Goal: Task Accomplishment & Management: Use online tool/utility

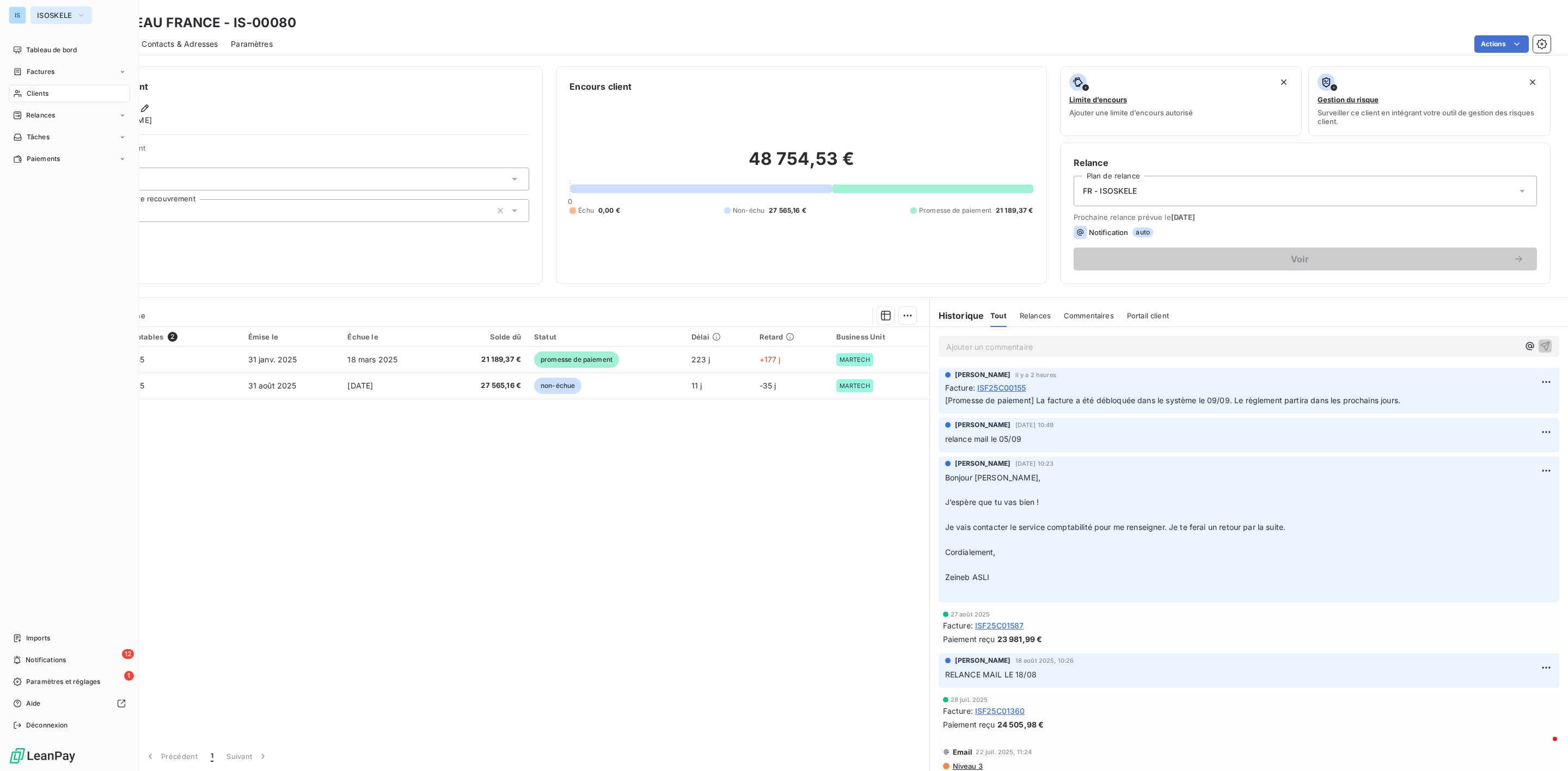
click at [61, 17] on span "ISOSKELE" at bounding box center [55, 15] width 35 height 9
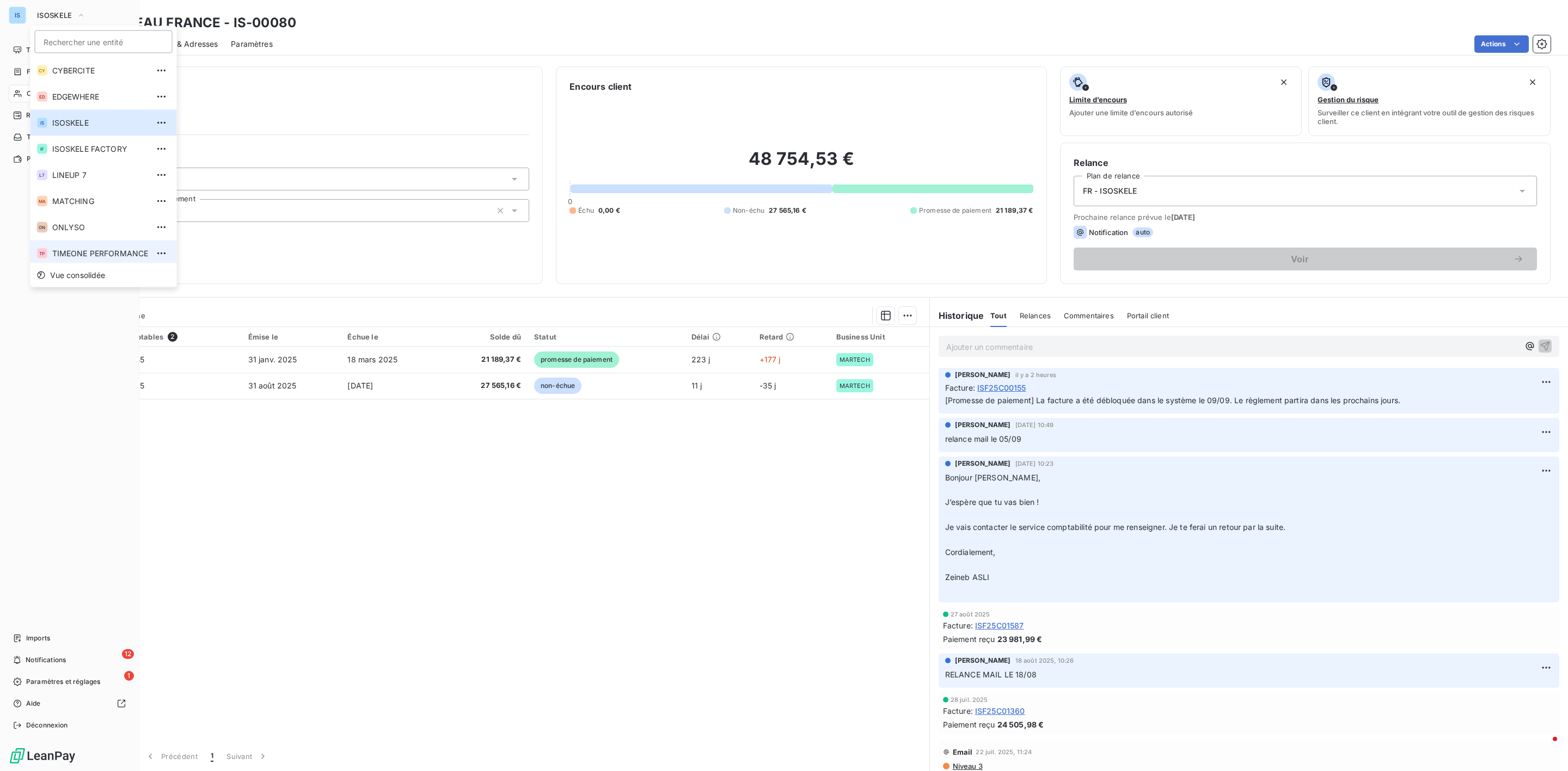
click at [100, 252] on span "TIMEONE PERFORMANCE" at bounding box center [100, 254] width 96 height 11
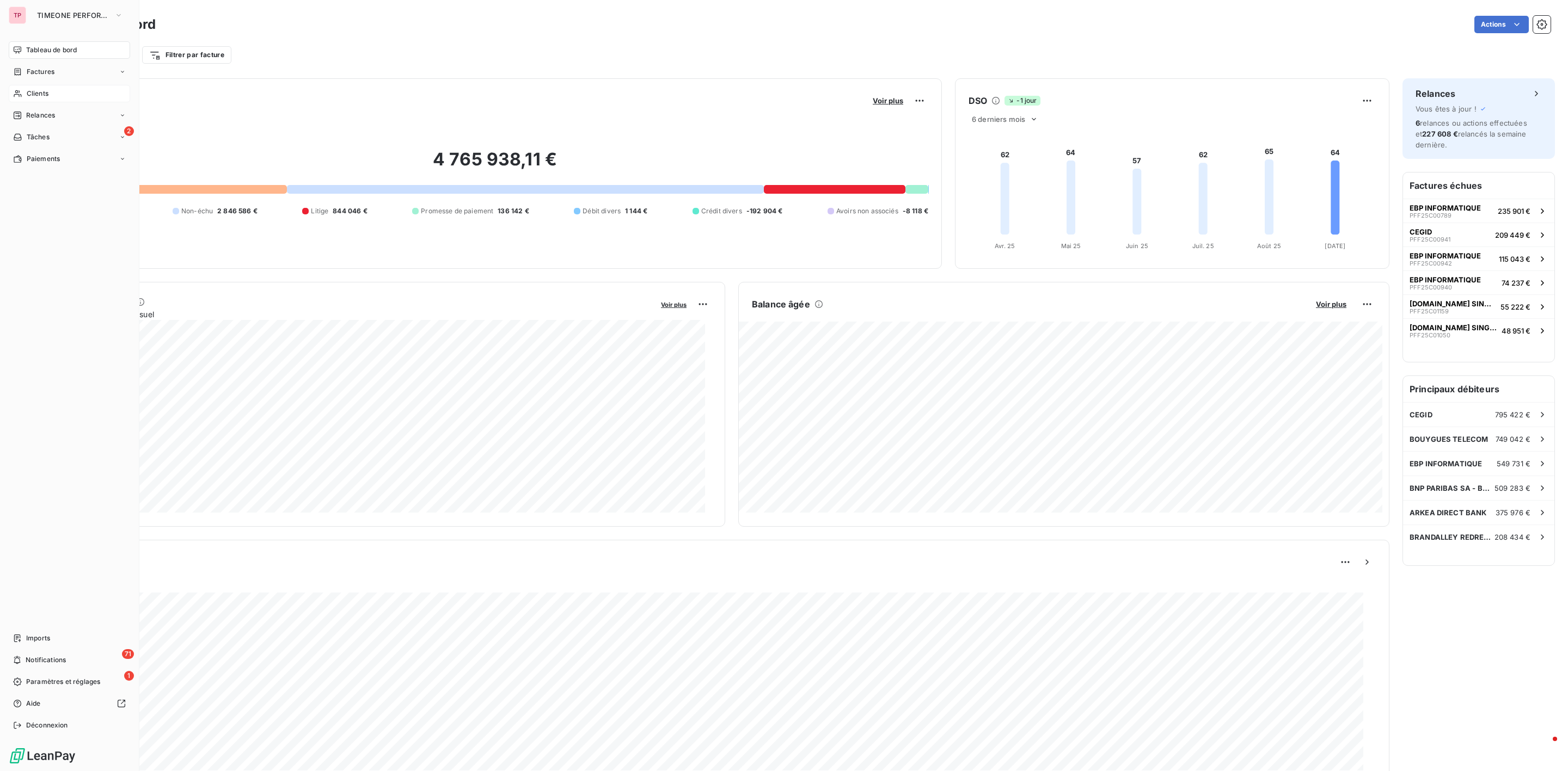
click at [43, 92] on span "Clients" at bounding box center [38, 94] width 22 height 10
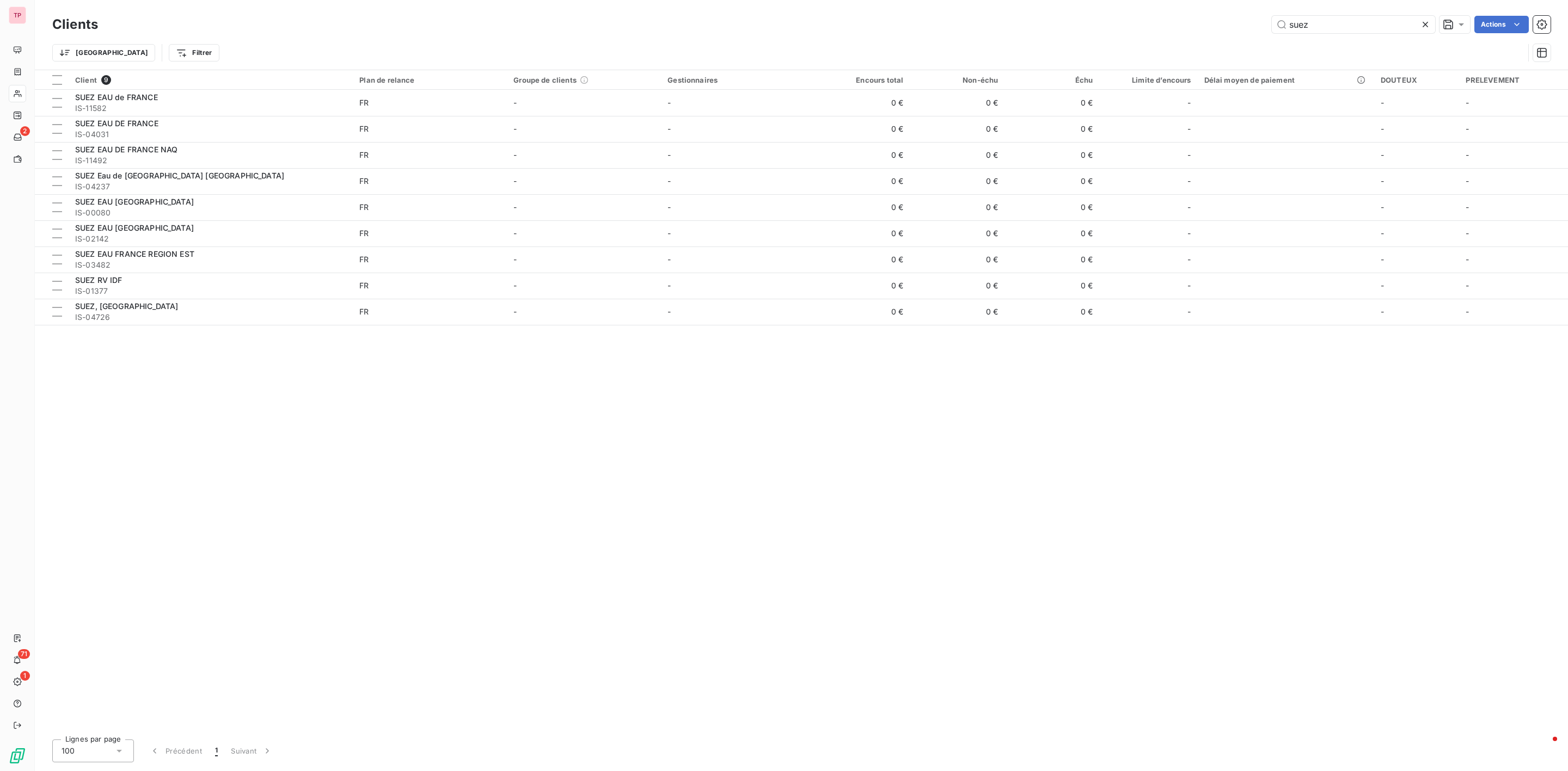
drag, startPoint x: 1322, startPoint y: 23, endPoint x: 1224, endPoint y: 12, distance: 98.6
click at [1224, 12] on div "Clients suez Actions Trier Filtrer" at bounding box center [801, 35] width 1533 height 69
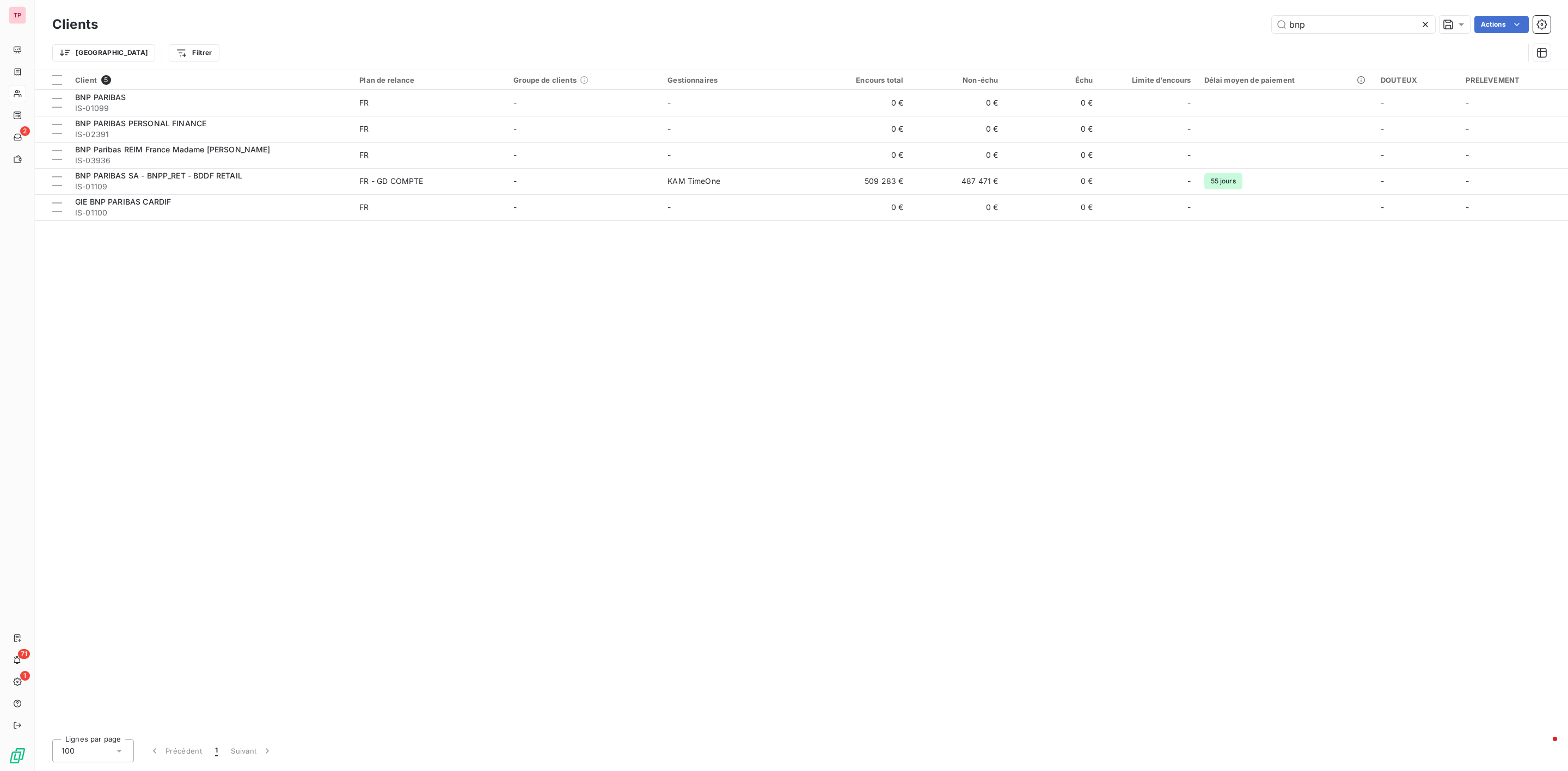
type input "bnp"
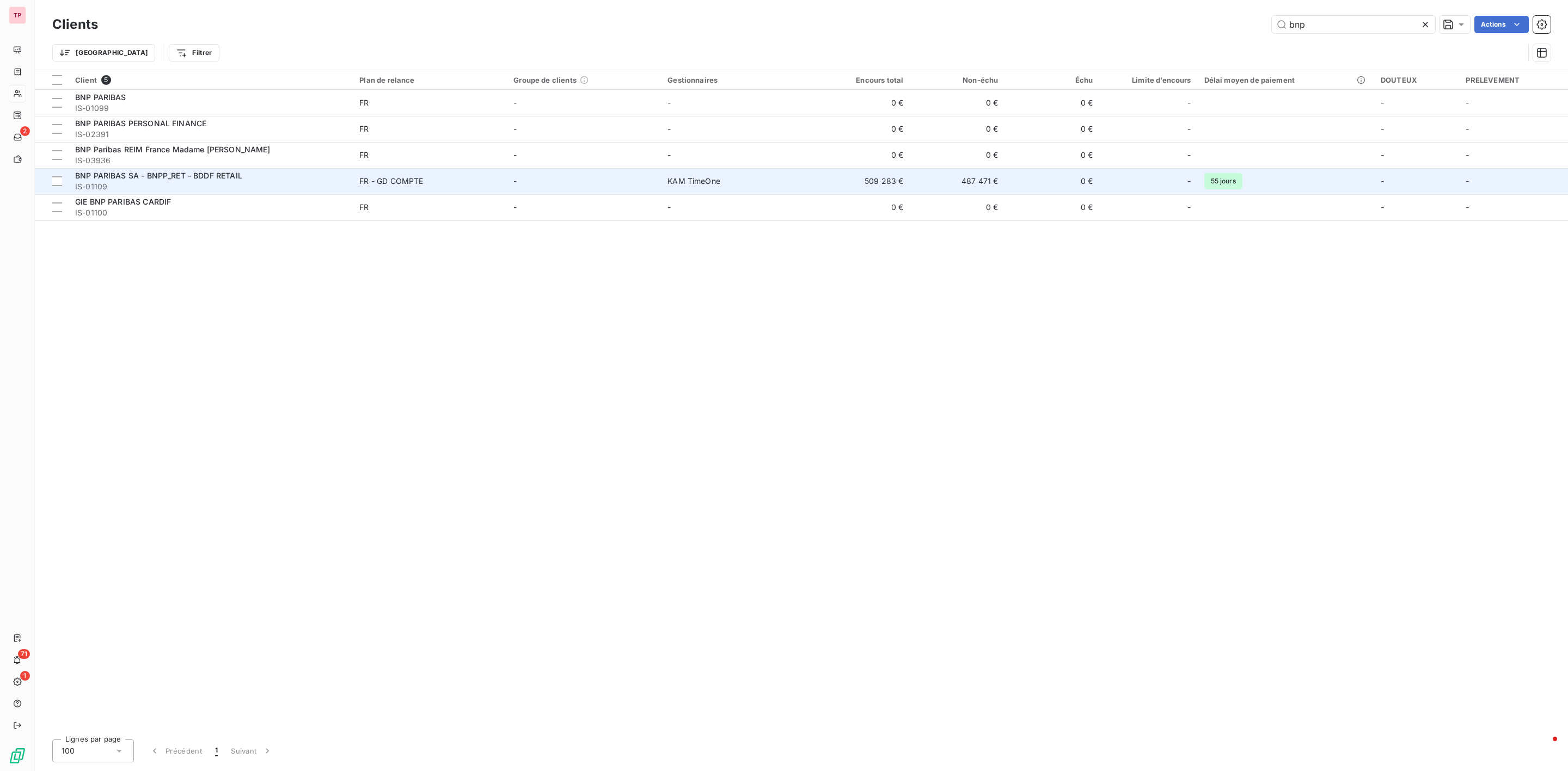
click at [211, 178] on span "BNP PARIBAS SA - BNPP_RET - BDDF RETAIL" at bounding box center [158, 175] width 167 height 9
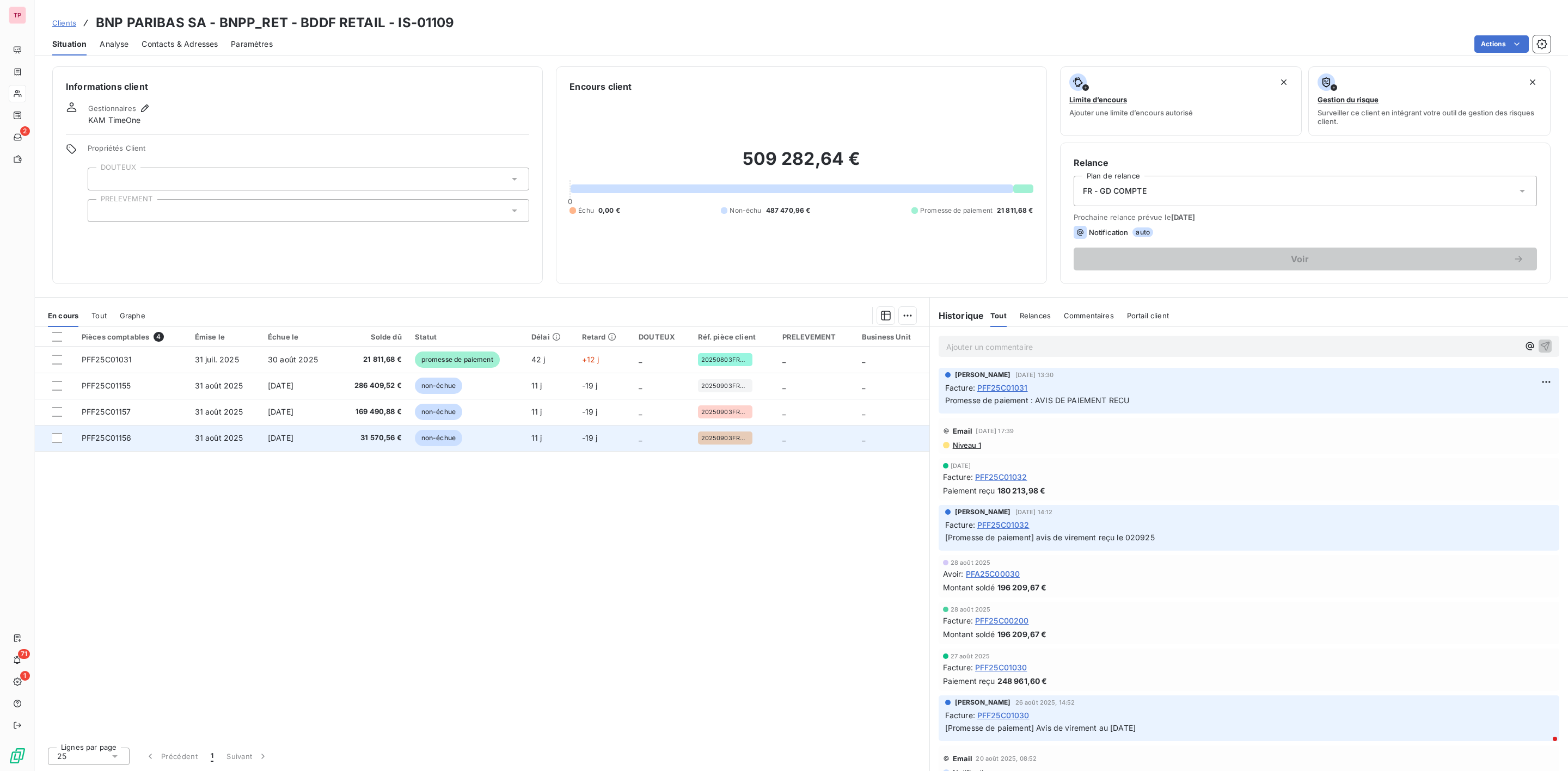
click at [108, 441] on span "PFF25C01156" at bounding box center [107, 438] width 50 height 9
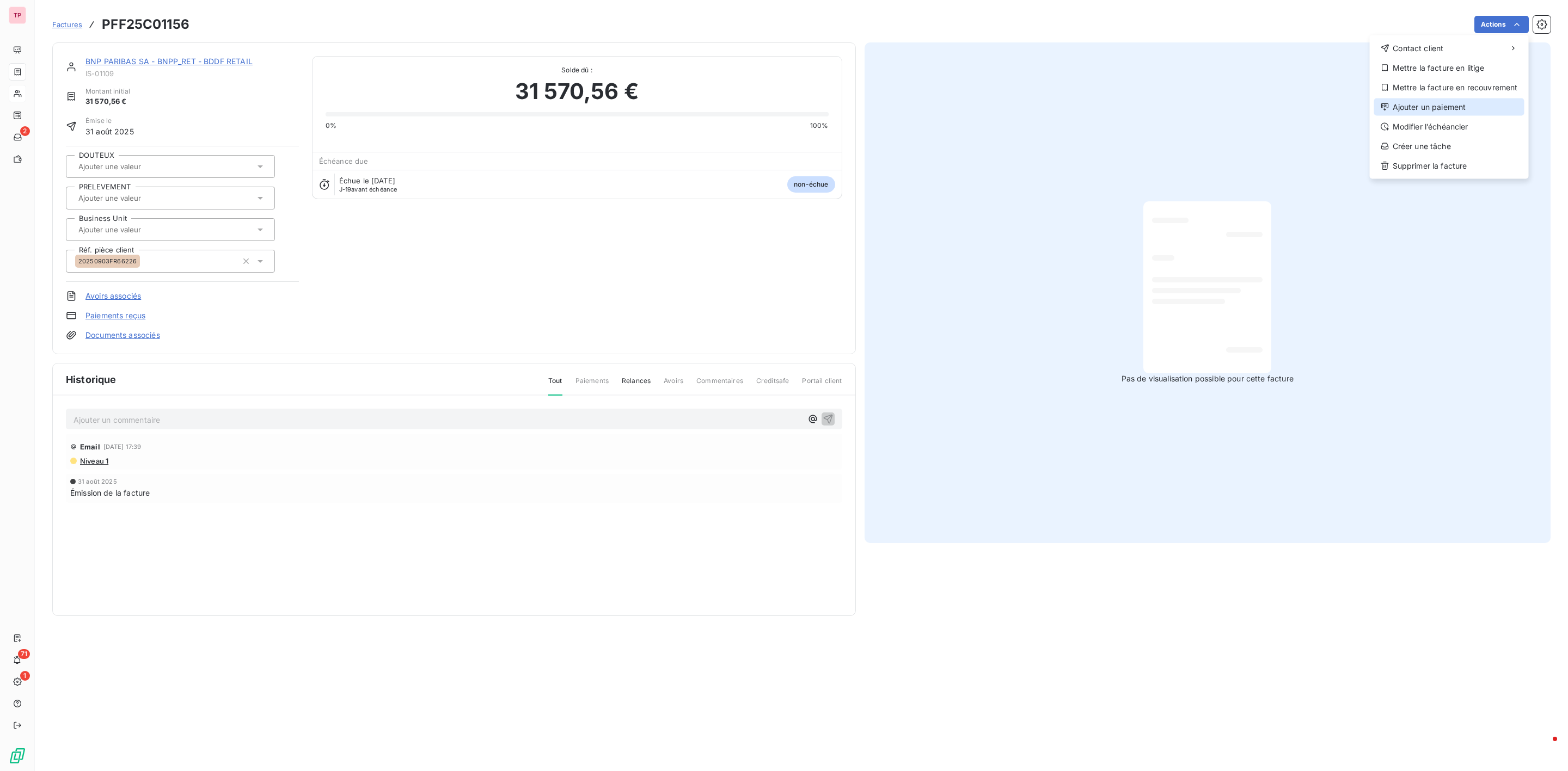
click at [1412, 111] on div "Ajouter un paiement" at bounding box center [1449, 107] width 150 height 18
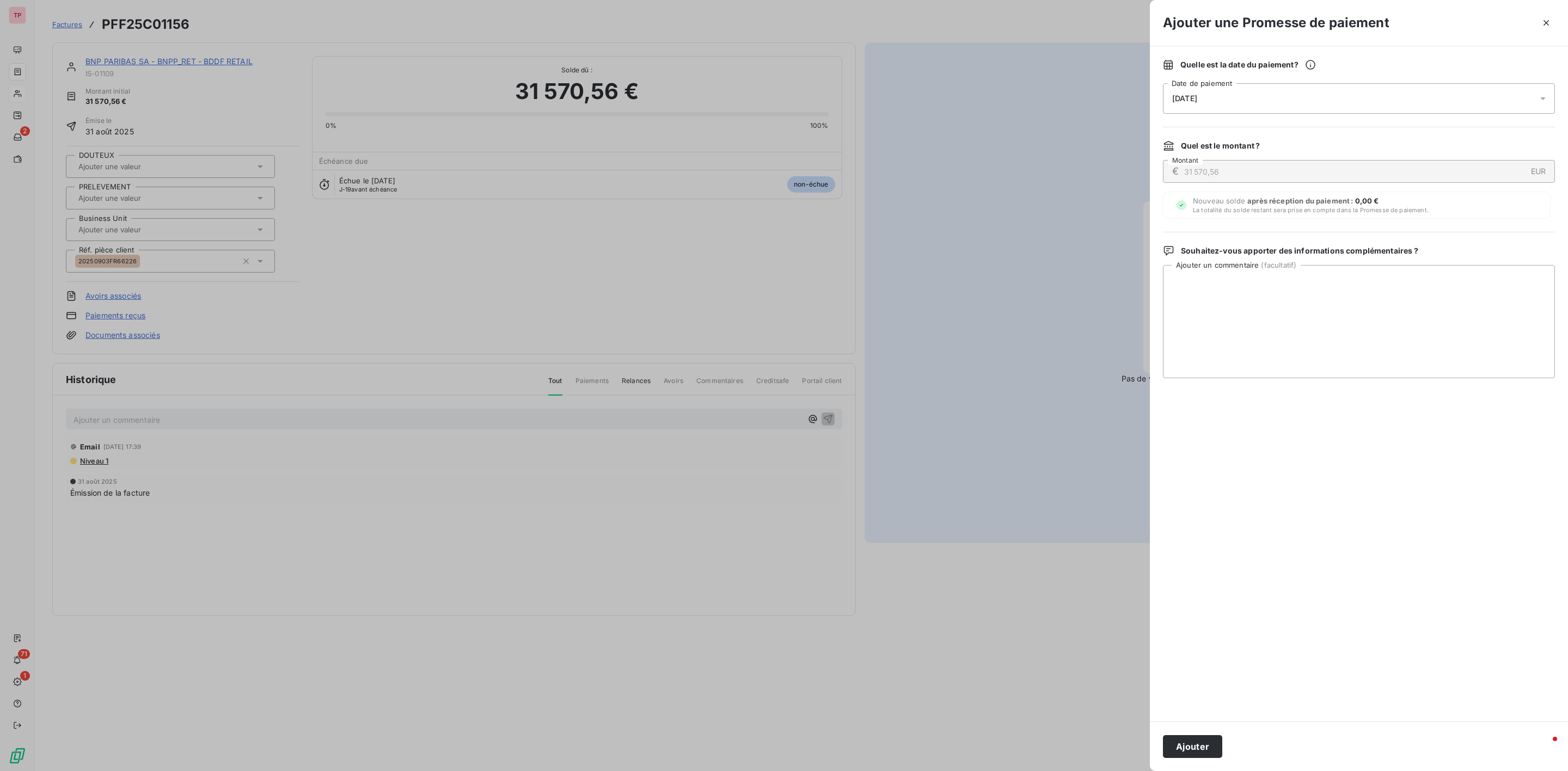
click at [1235, 98] on div "[DATE]" at bounding box center [1359, 99] width 392 height 30
click at [1281, 232] on button "19" at bounding box center [1282, 233] width 22 height 22
click at [1333, 327] on textarea "Ajouter un commentaire ( facultatif )" at bounding box center [1359, 322] width 392 height 113
type textarea "AVIS DE PAIEMENT RECU LE 11/09"
click at [1209, 740] on button "Ajouter" at bounding box center [1192, 747] width 59 height 23
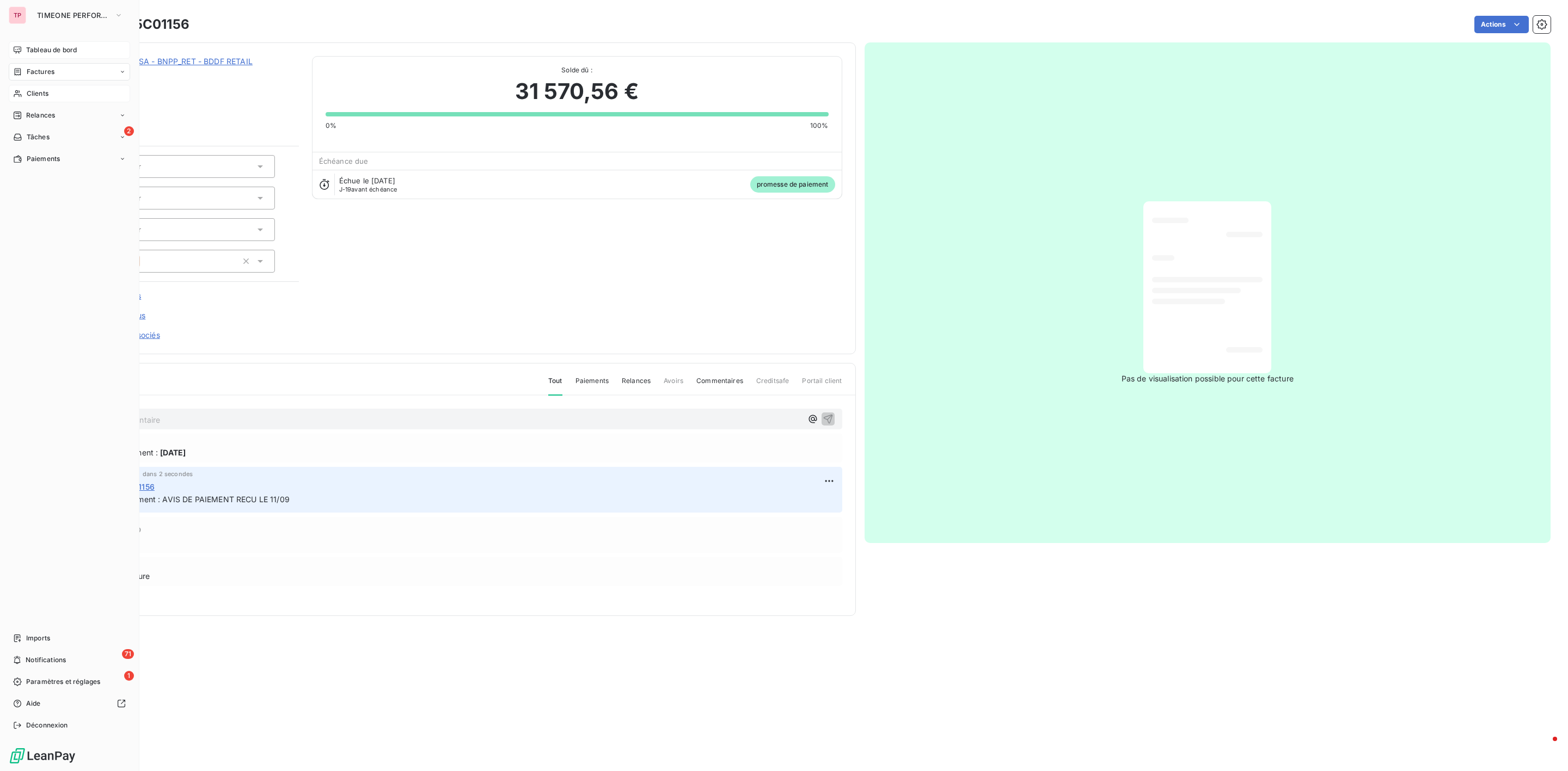
click at [49, 53] on span "Tableau de bord" at bounding box center [51, 50] width 51 height 10
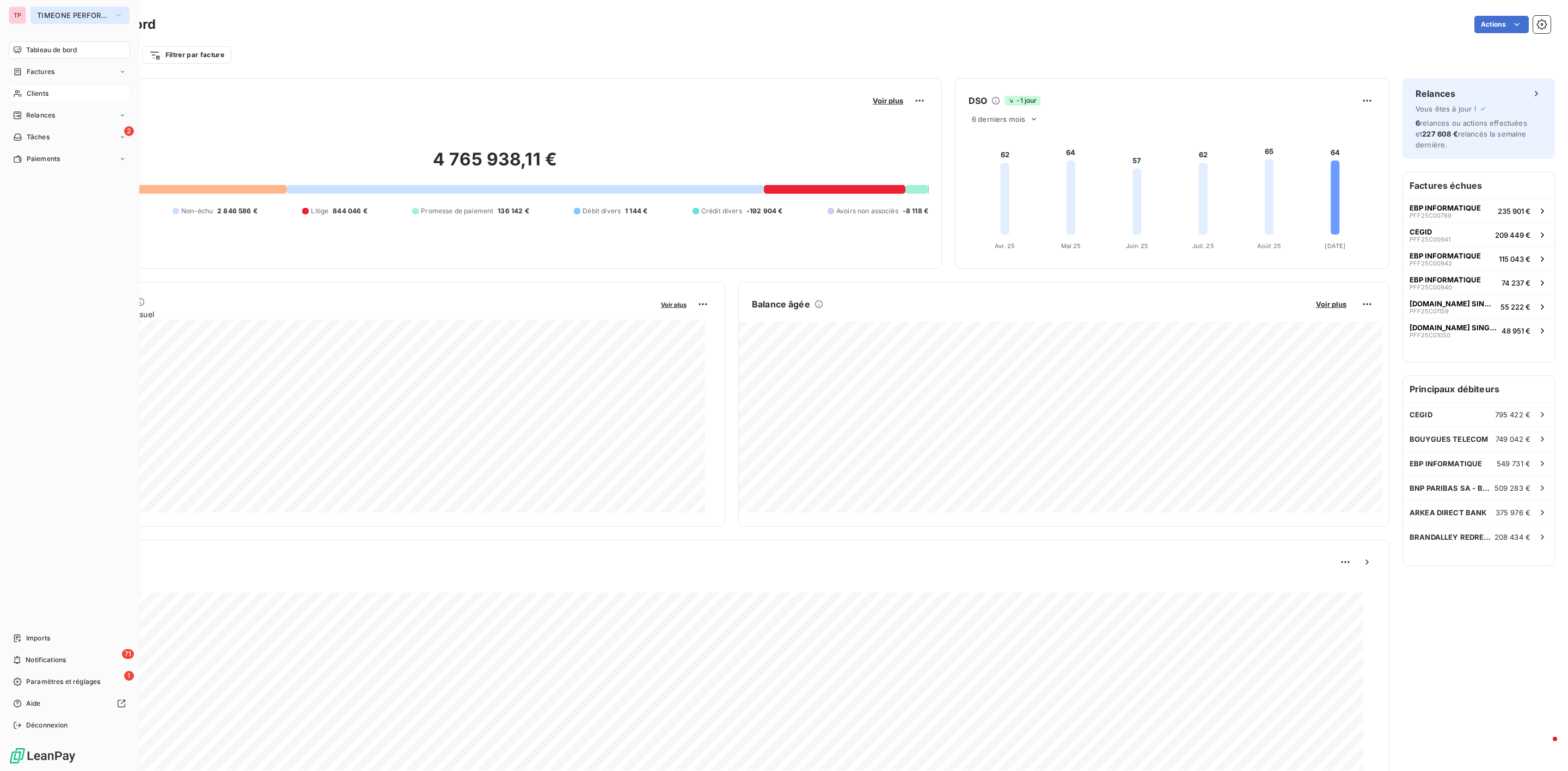
click at [55, 15] on span "TIMEONE PERFORMANCE" at bounding box center [74, 15] width 73 height 9
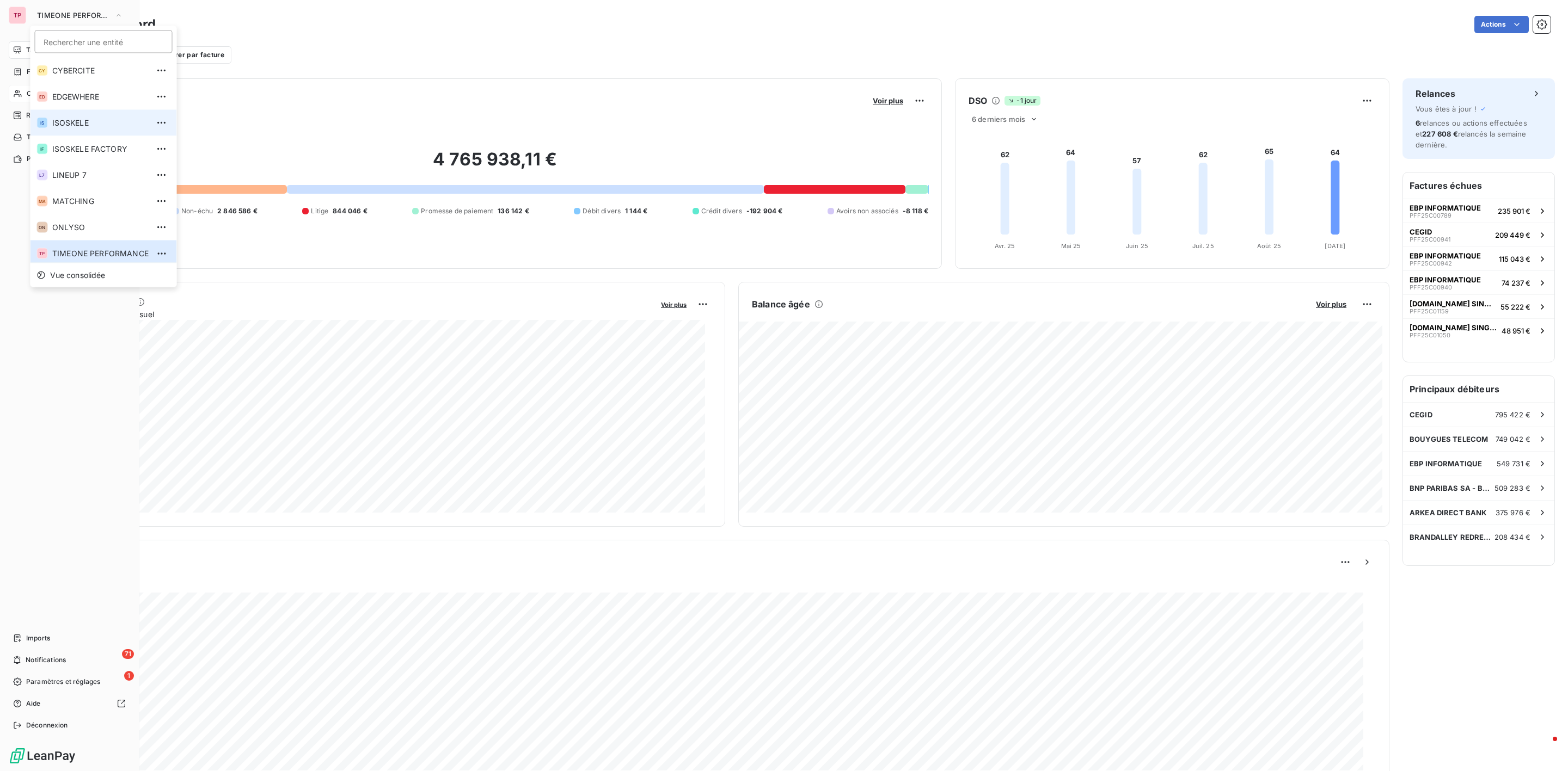
click at [80, 130] on li "IS ISOSKELE" at bounding box center [103, 123] width 147 height 26
